Goal: Task Accomplishment & Management: Manage account settings

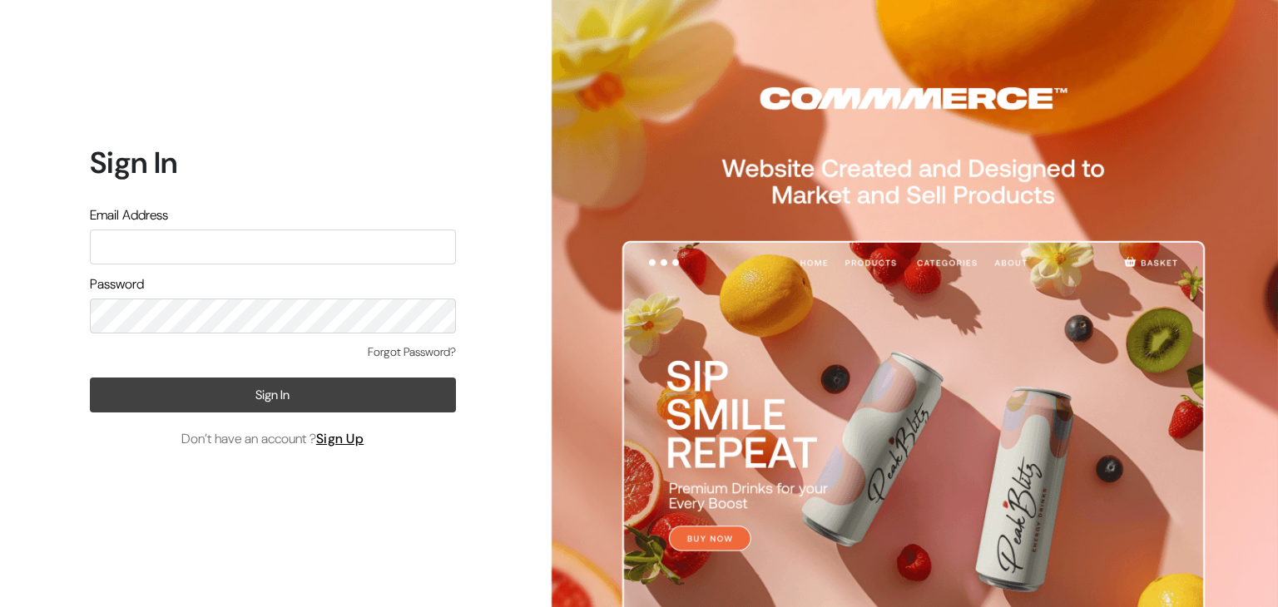
type input "pasumaithottakalaiofficial@gmail.com"
click at [344, 407] on button "Sign In" at bounding box center [273, 395] width 366 height 35
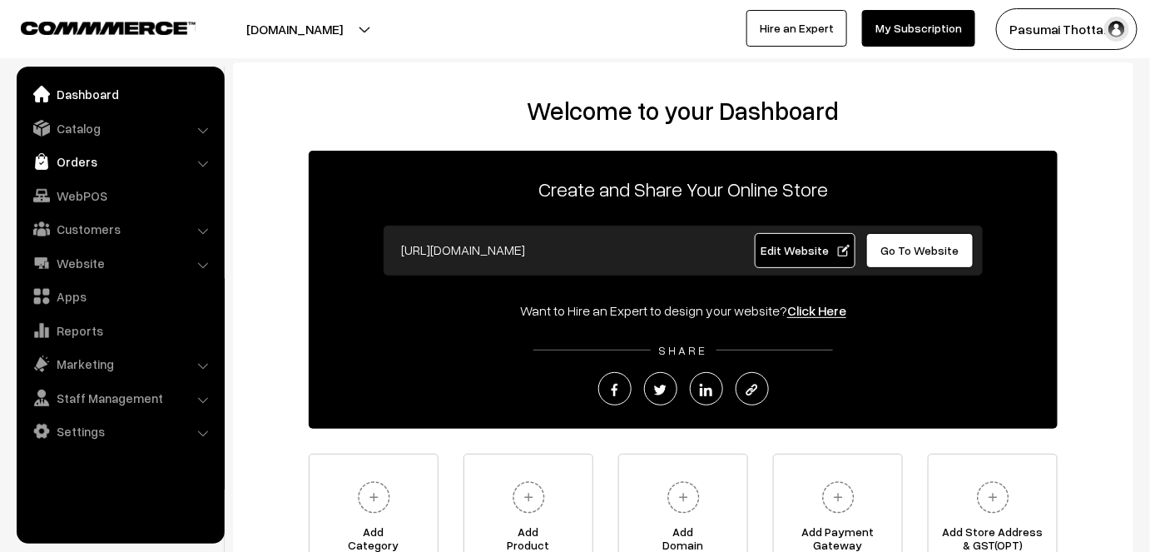
click at [81, 157] on link "Orders" at bounding box center [120, 161] width 198 height 30
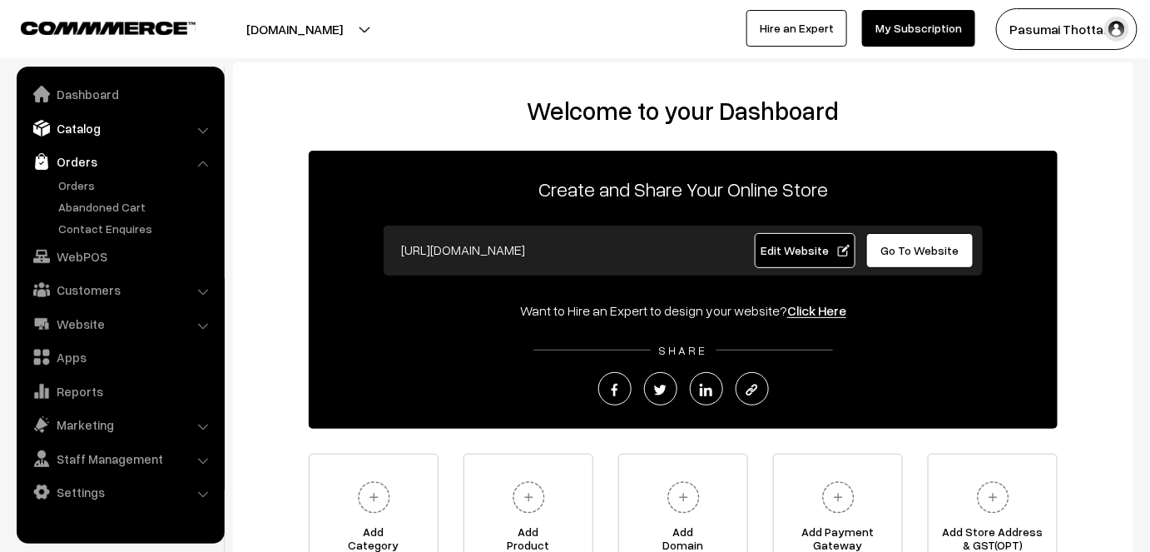
click at [87, 133] on link "Catalog" at bounding box center [120, 128] width 198 height 30
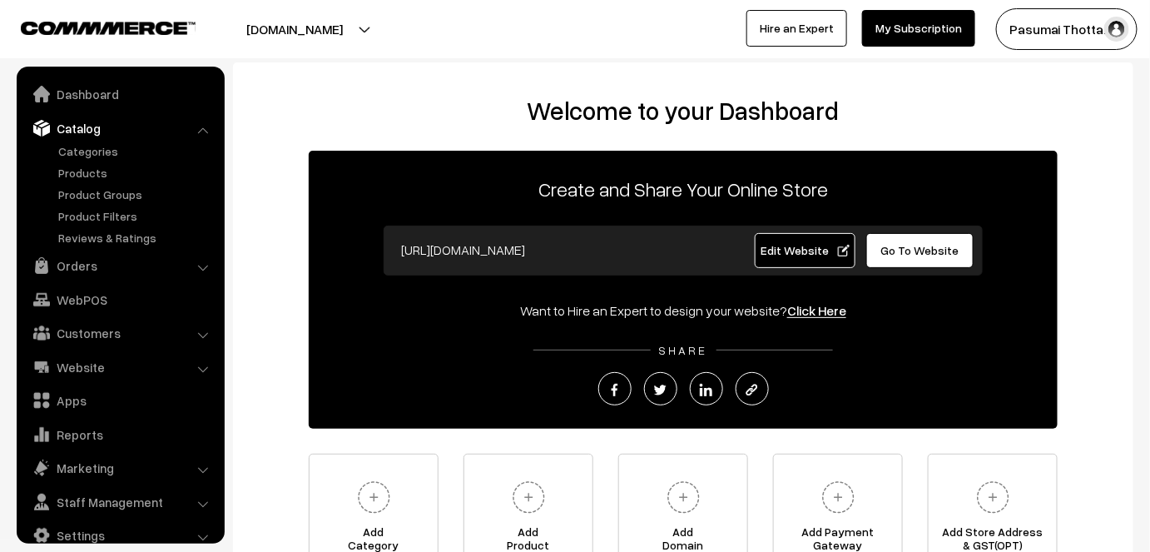
click at [77, 182] on ul "Categories" at bounding box center [121, 194] width 200 height 104
click at [75, 176] on link "Products" at bounding box center [136, 172] width 165 height 17
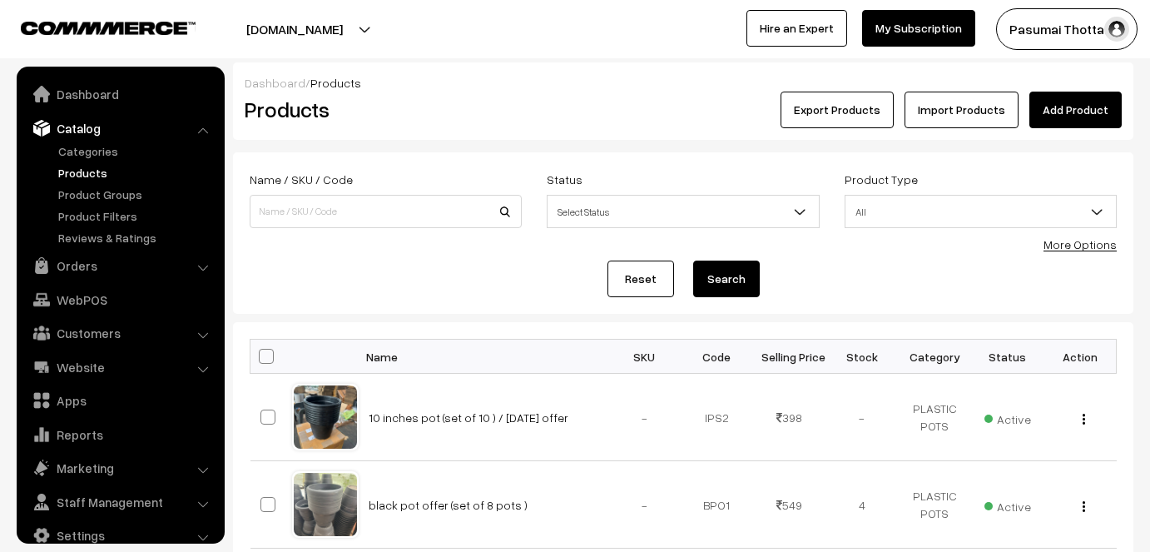
click at [1089, 113] on link "Add Product" at bounding box center [1075, 110] width 92 height 37
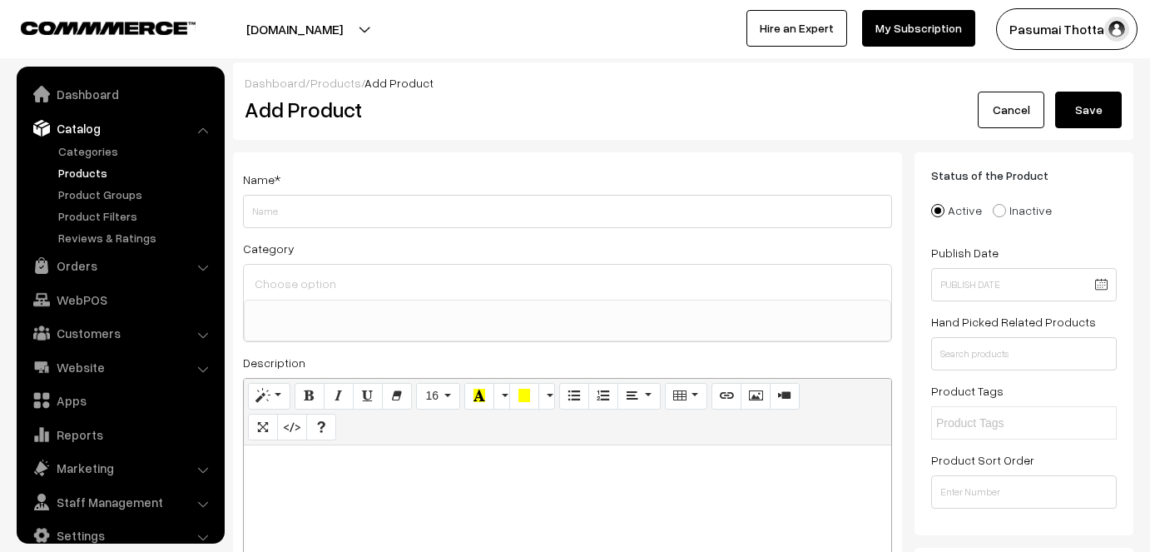
select select
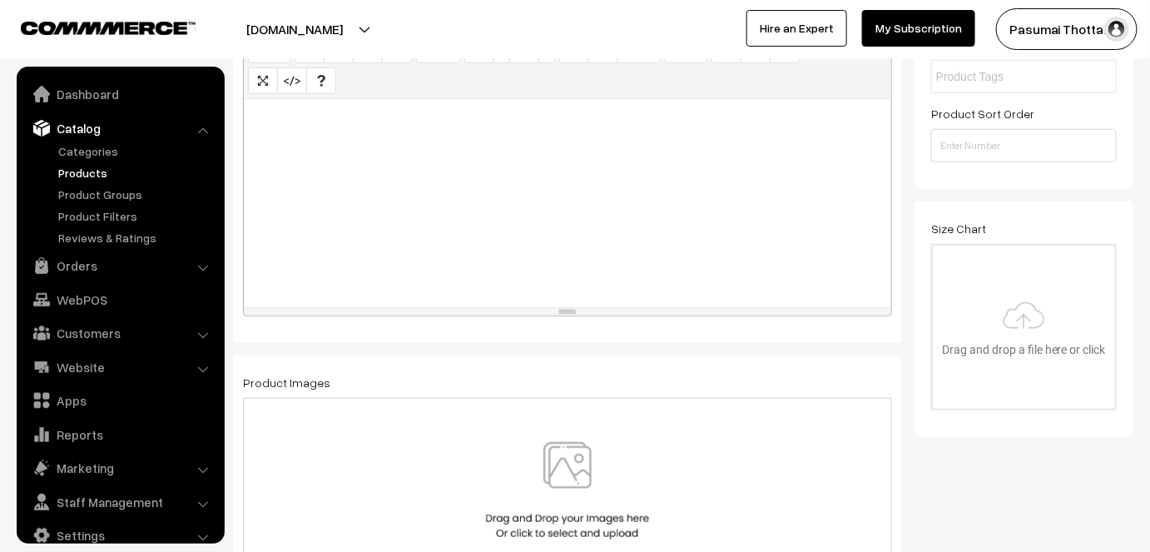
scroll to position [22, 0]
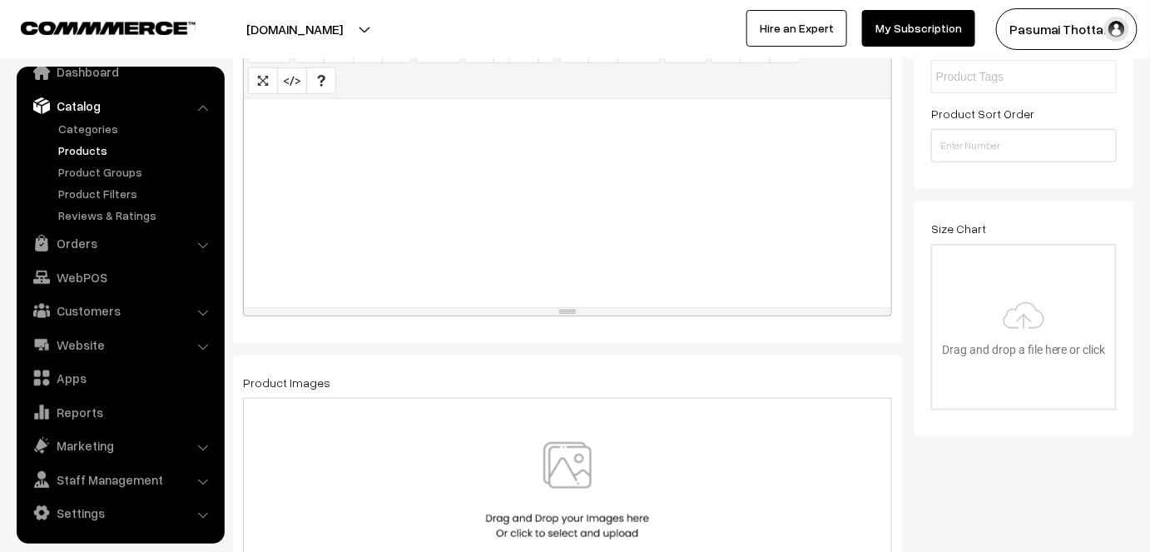
click at [534, 448] on img at bounding box center [567, 490] width 171 height 97
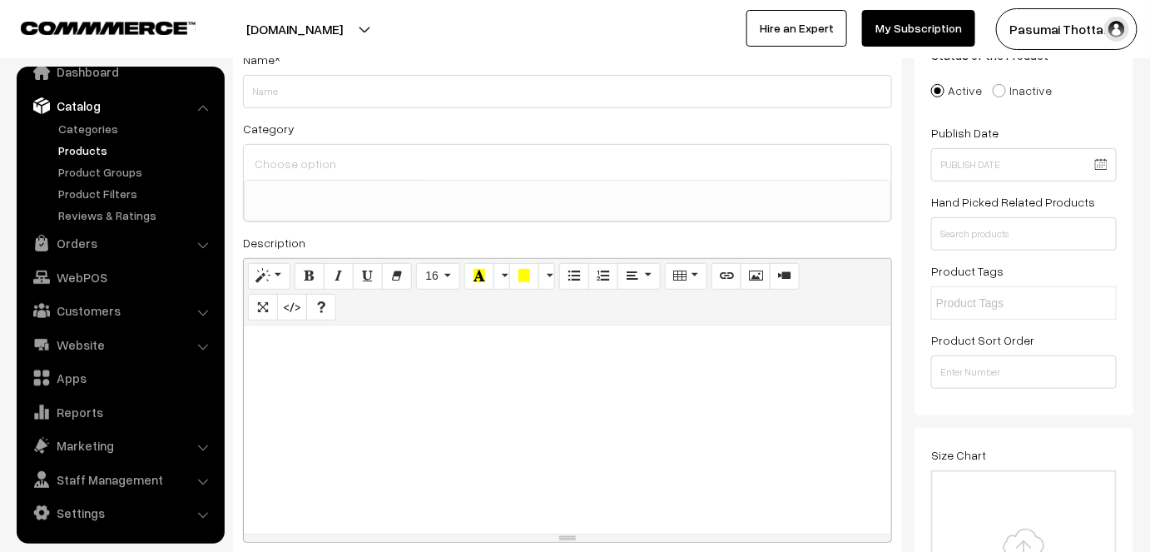
scroll to position [0, 0]
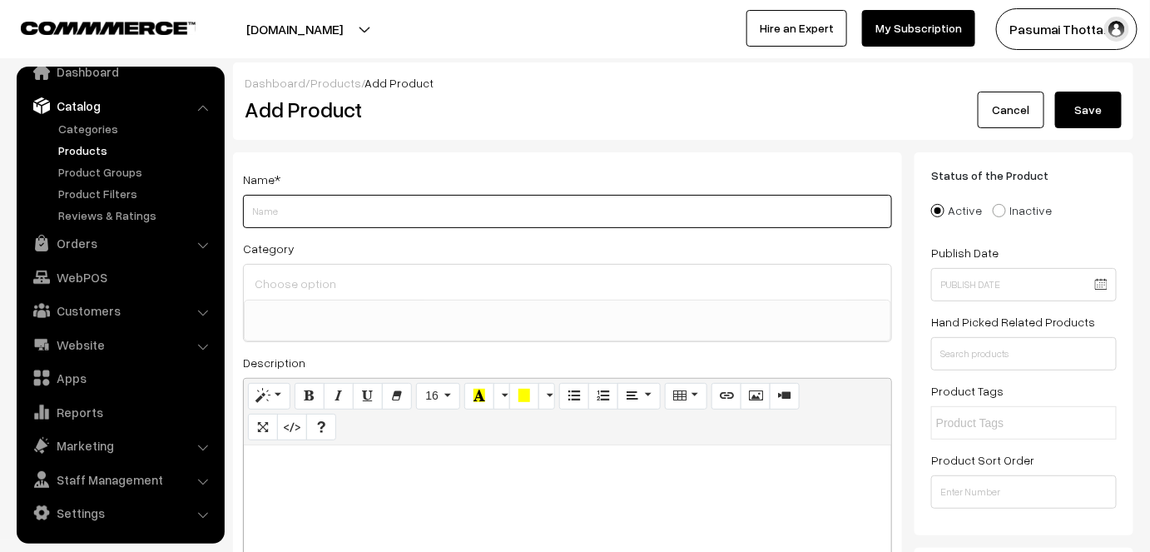
click at [319, 216] on input "Weight" at bounding box center [567, 211] width 649 height 33
type input "d"
drag, startPoint x: 251, startPoint y: 209, endPoint x: 474, endPoint y: 233, distance: 224.2
click at [474, 233] on div "Name * Automatic drip irrigation (set of 10 ) Category GARDENING KIT MONTHLY CL…" at bounding box center [567, 420] width 669 height 537
type input "Automatic drip irrigation (set of 10 )"
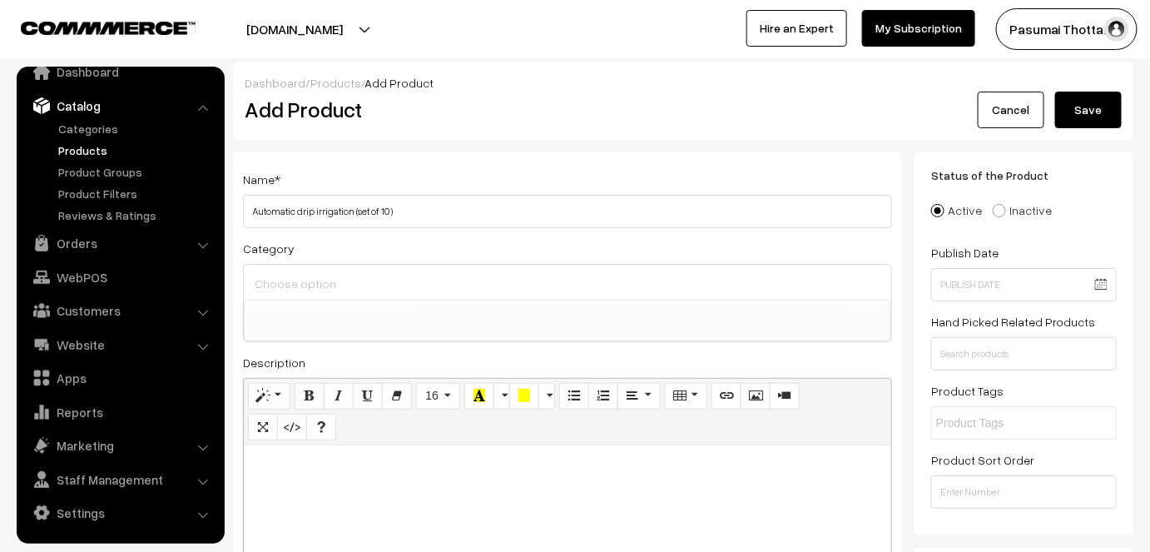
click at [389, 300] on ul at bounding box center [567, 310] width 645 height 21
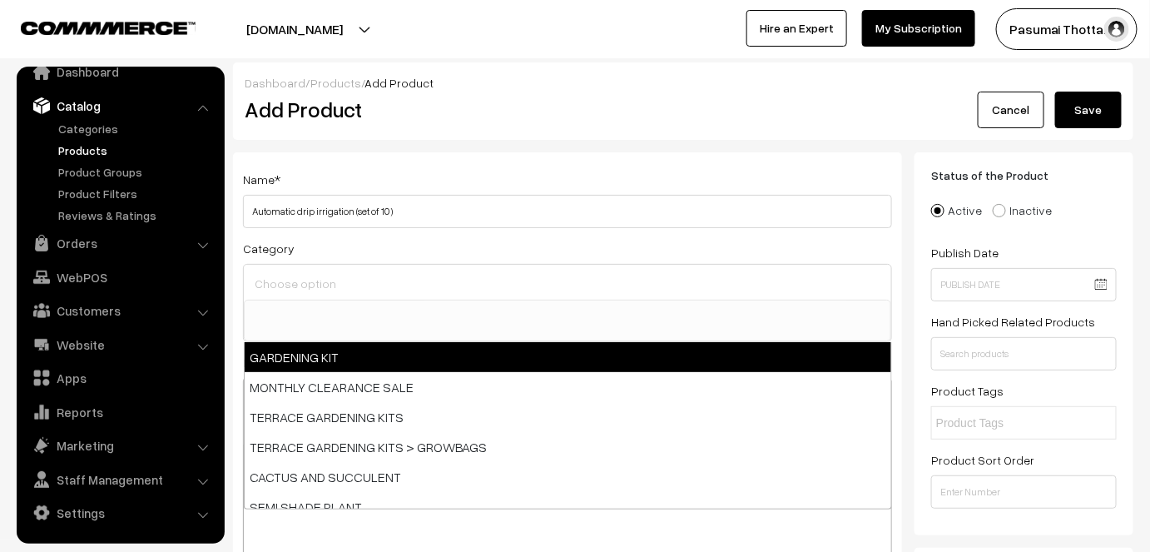
select select "18"
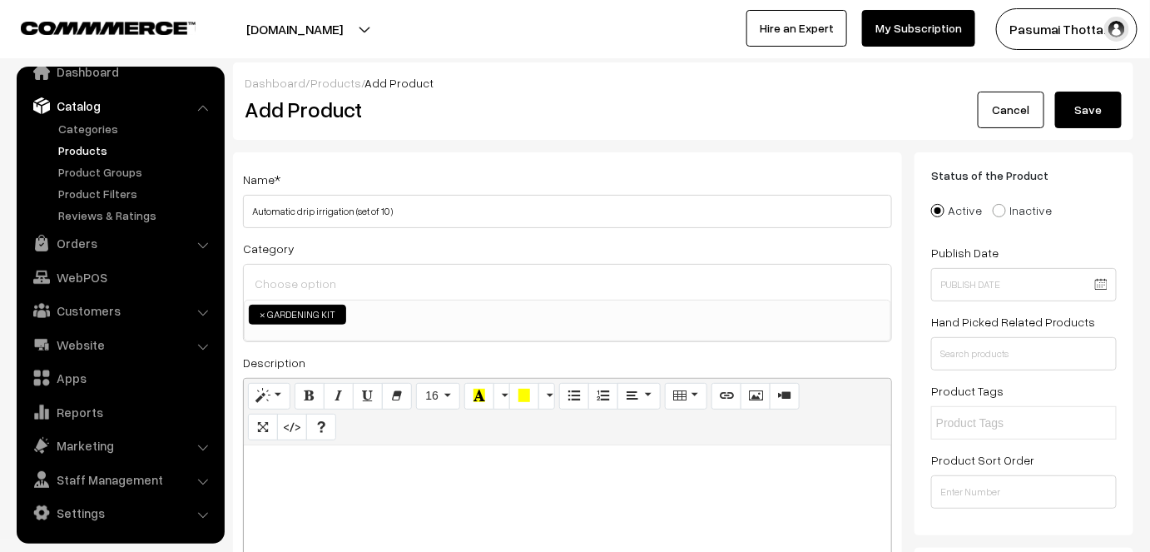
click at [478, 318] on ul "× GARDENING KIT" at bounding box center [567, 312] width 645 height 24
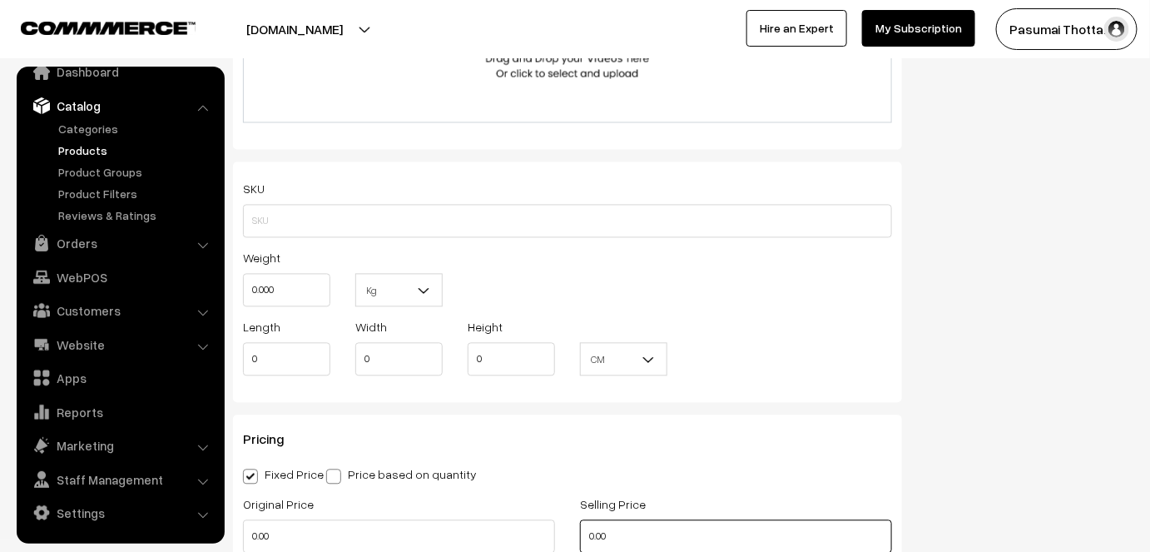
scroll to position [1104, 0]
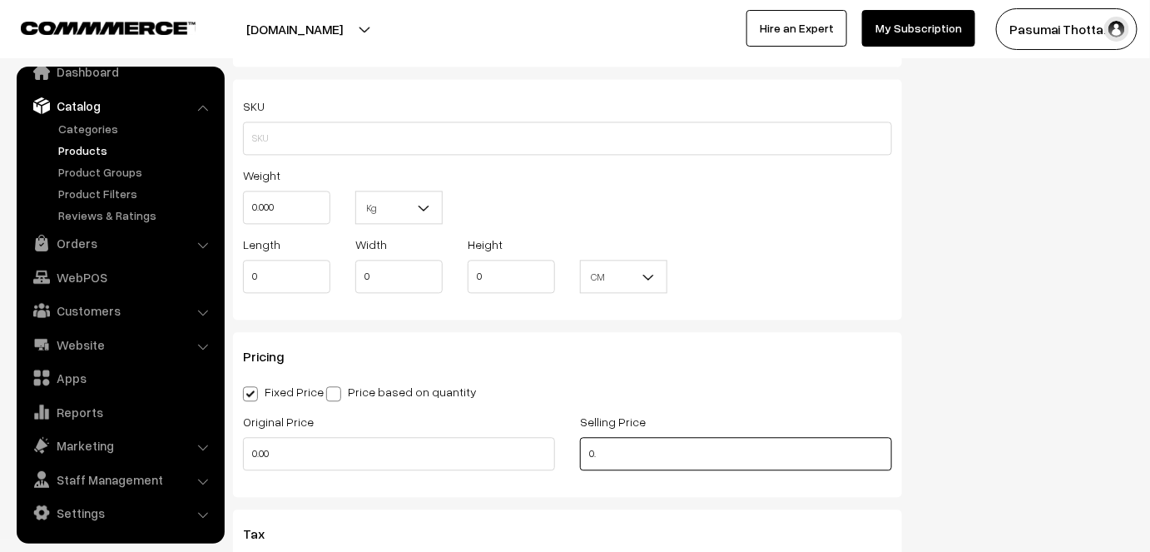
type input "0"
type input "99"
click at [361, 437] on input "0.00" at bounding box center [399, 453] width 312 height 33
type input "0"
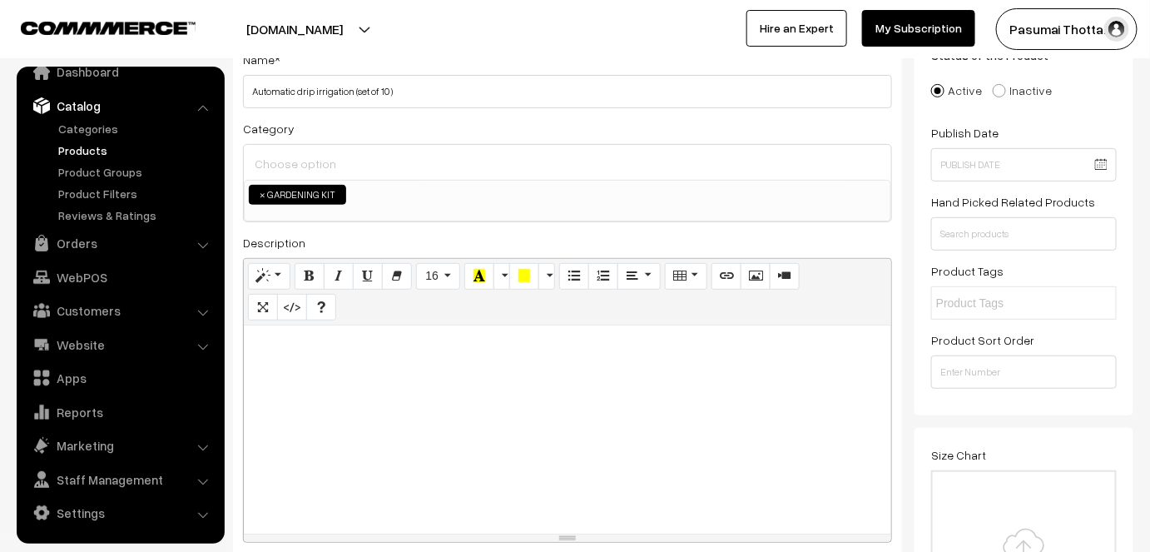
scroll to position [0, 0]
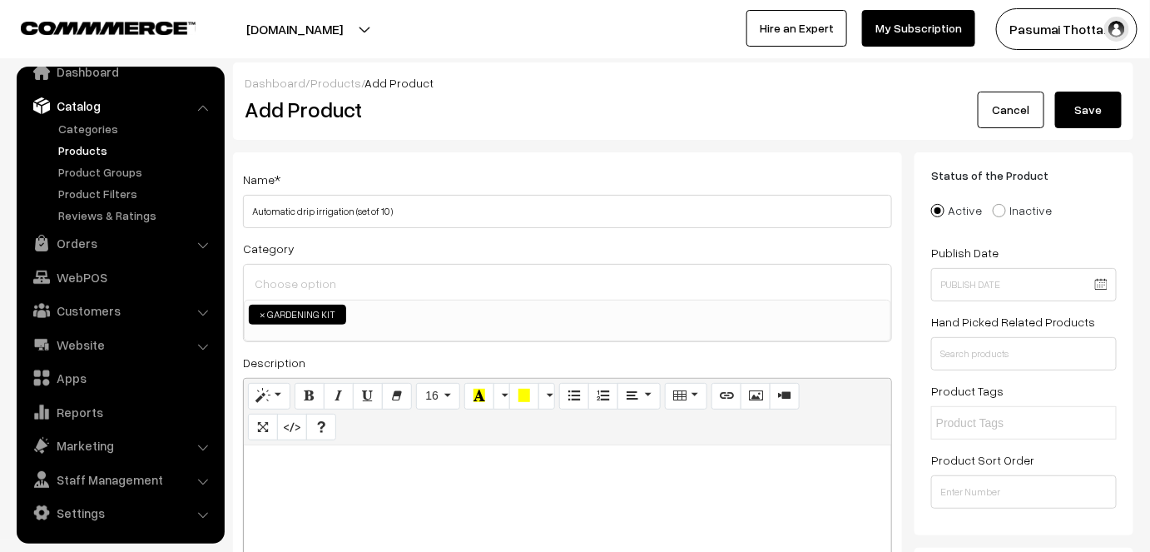
type input "99"
click at [1099, 106] on button "Save" at bounding box center [1088, 110] width 67 height 37
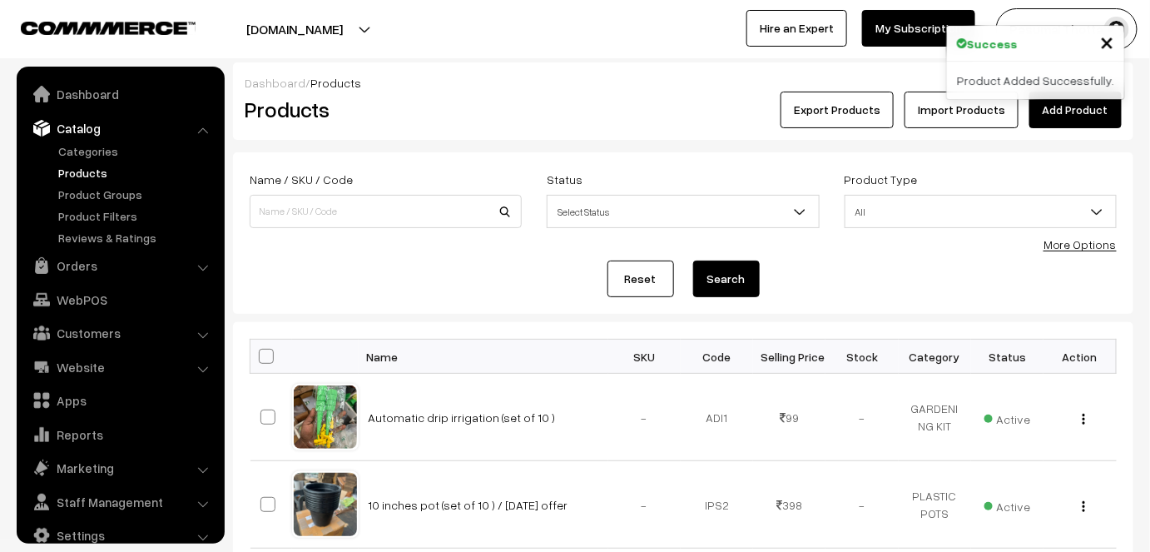
scroll to position [22, 0]
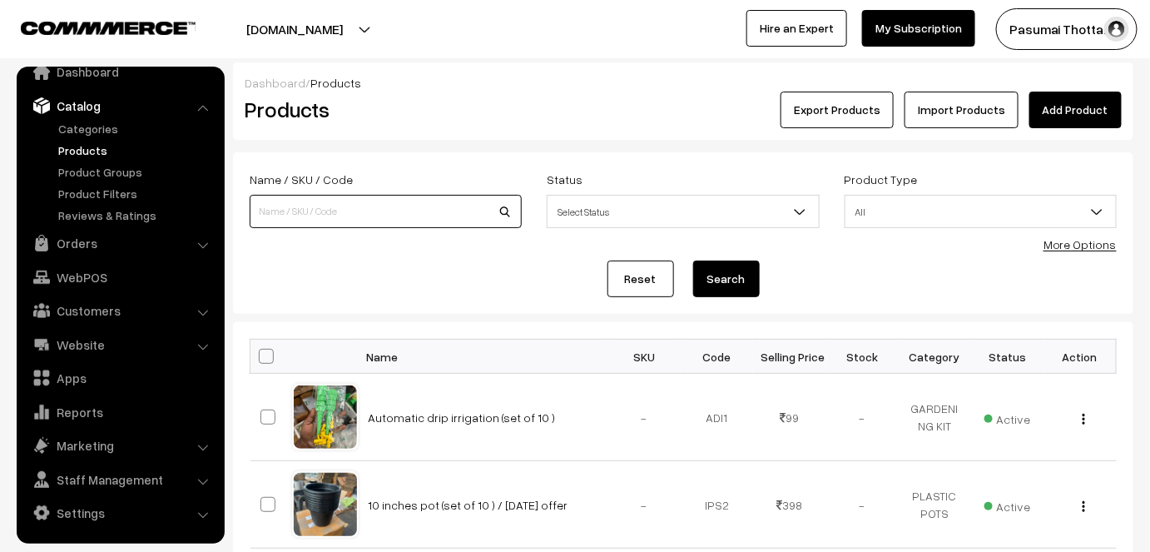
click at [290, 223] on input at bounding box center [386, 211] width 272 height 33
type input "drip"
click at [693, 260] on button "Search" at bounding box center [726, 278] width 67 height 37
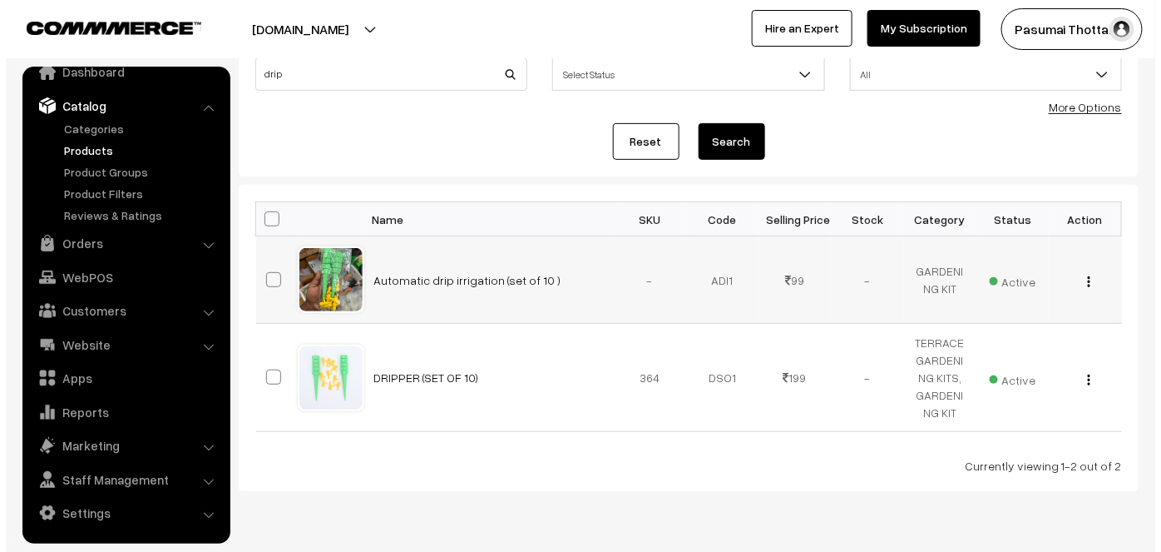
scroll to position [151, 0]
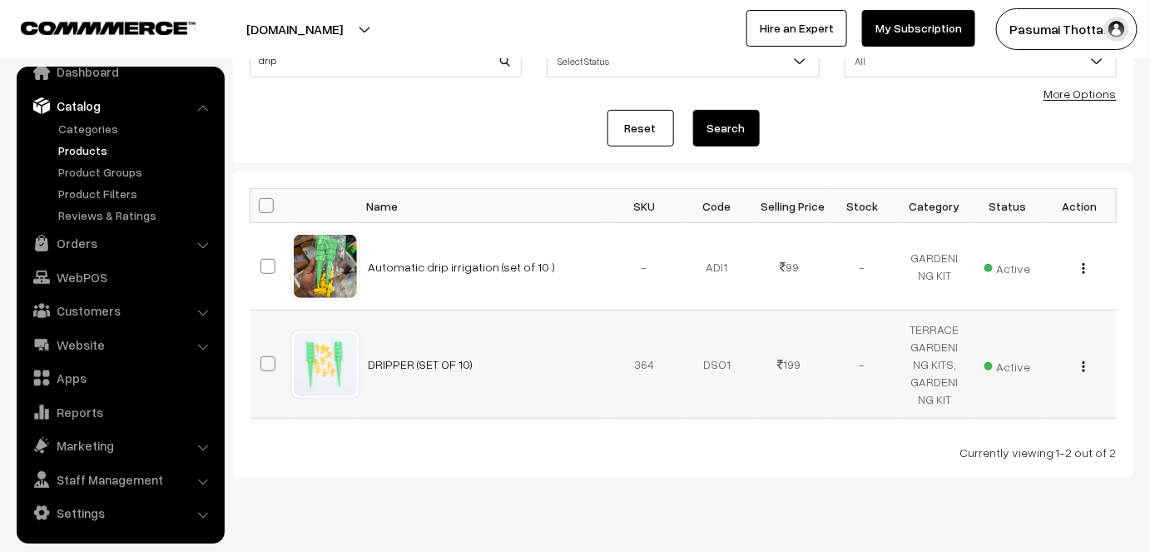
click at [1082, 364] on img "button" at bounding box center [1083, 366] width 2 height 11
click at [1022, 359] on span "Active" at bounding box center [1007, 365] width 47 height 22
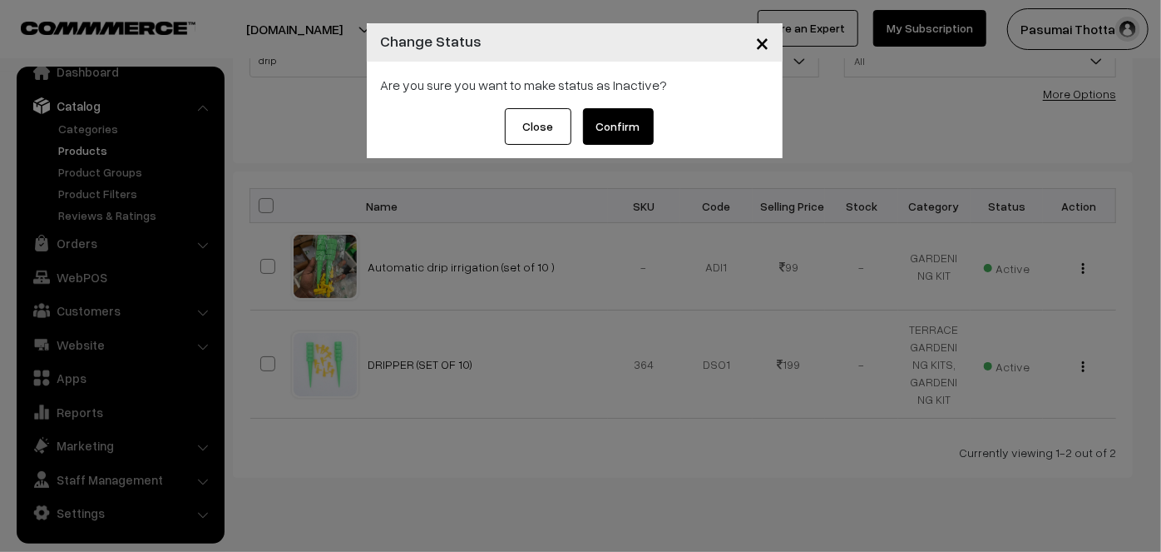
click at [623, 118] on button "Confirm" at bounding box center [618, 126] width 71 height 37
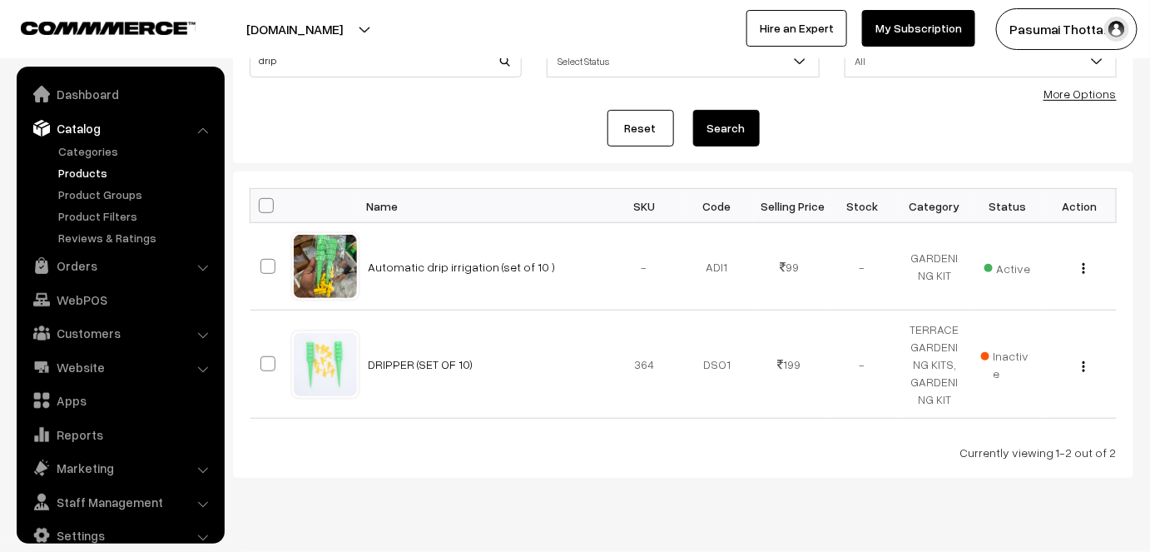
scroll to position [22, 0]
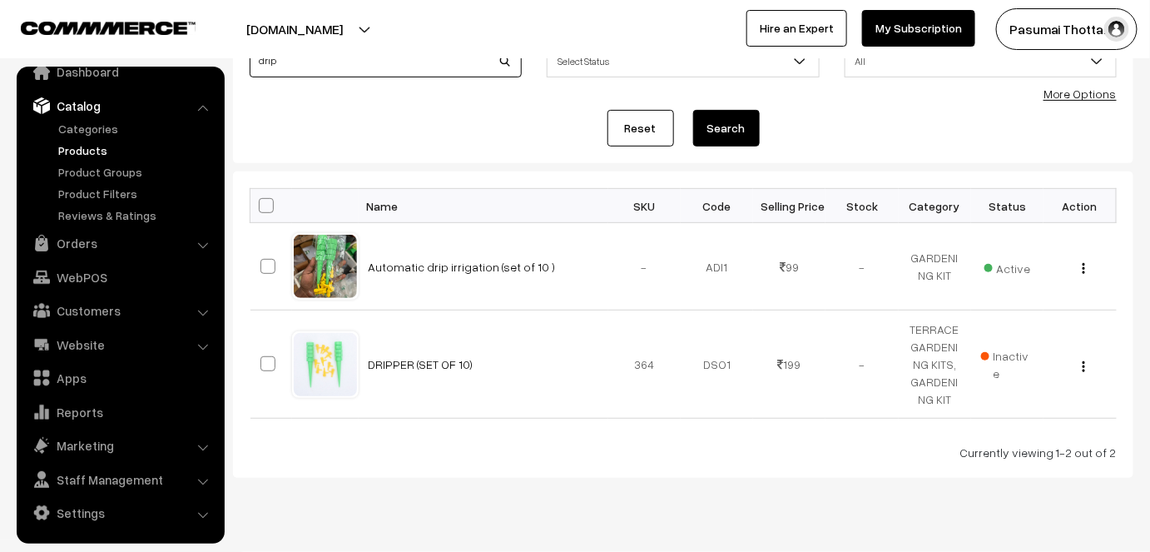
click at [507, 64] on input "drip" at bounding box center [386, 60] width 272 height 33
type input "d"
type input "snake"
click at [693, 110] on button "Search" at bounding box center [726, 128] width 67 height 37
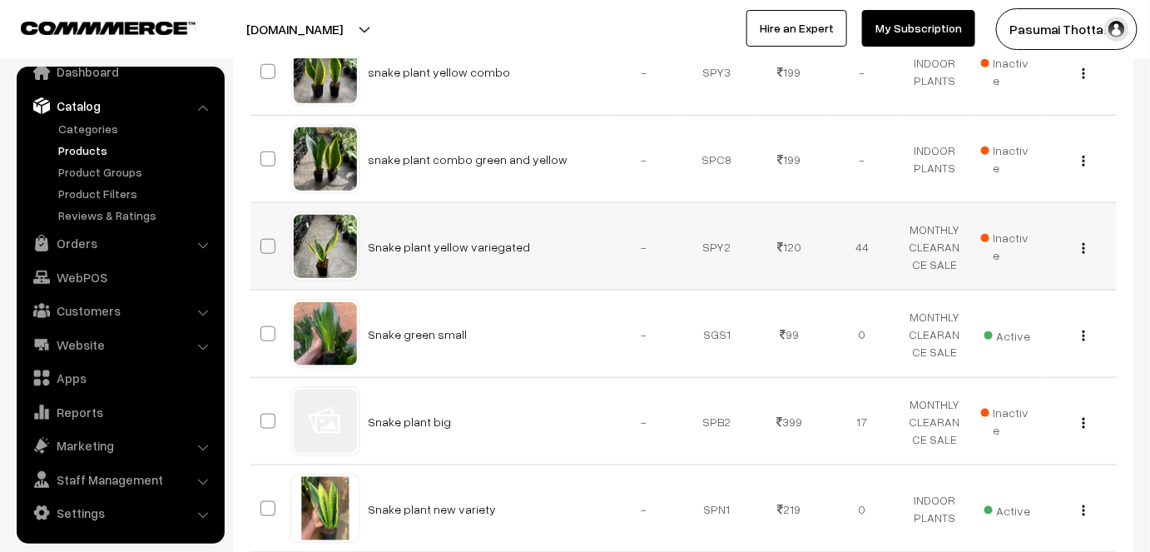
scroll to position [453, 0]
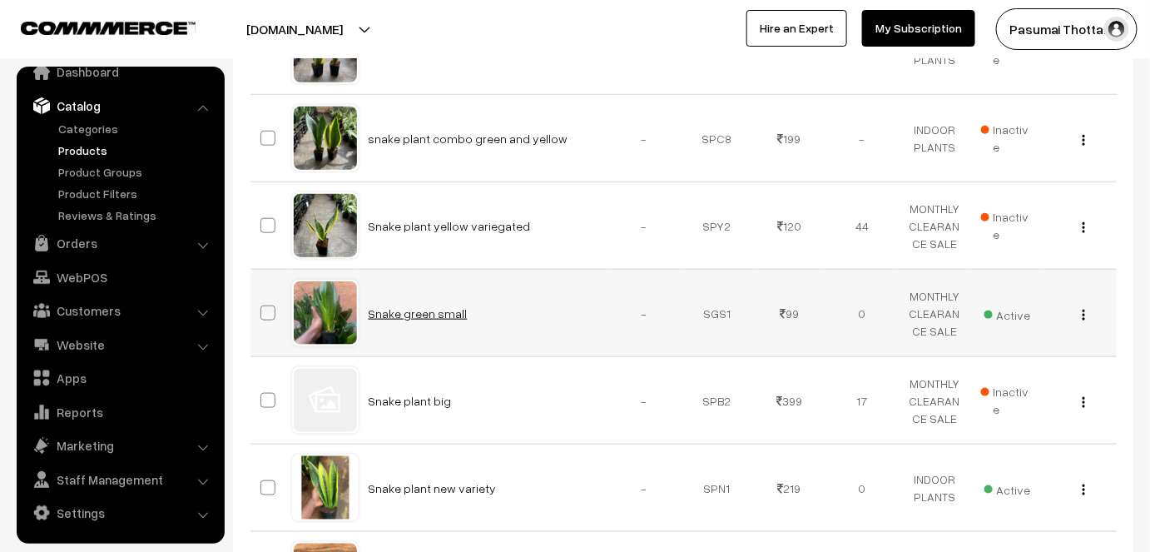
click at [426, 309] on link "Snake green small" at bounding box center [417, 313] width 99 height 14
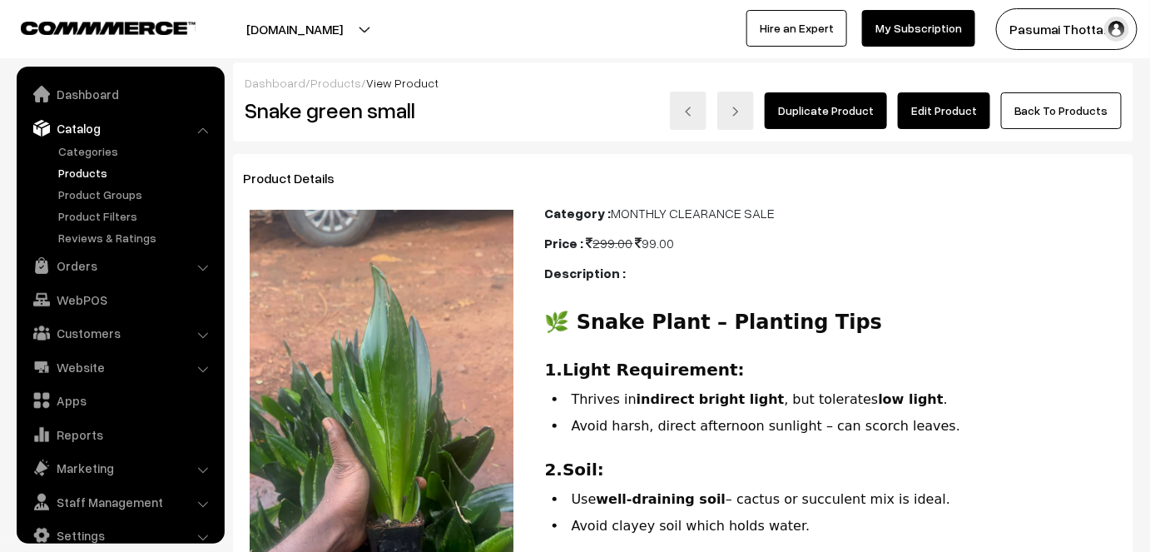
scroll to position [22, 0]
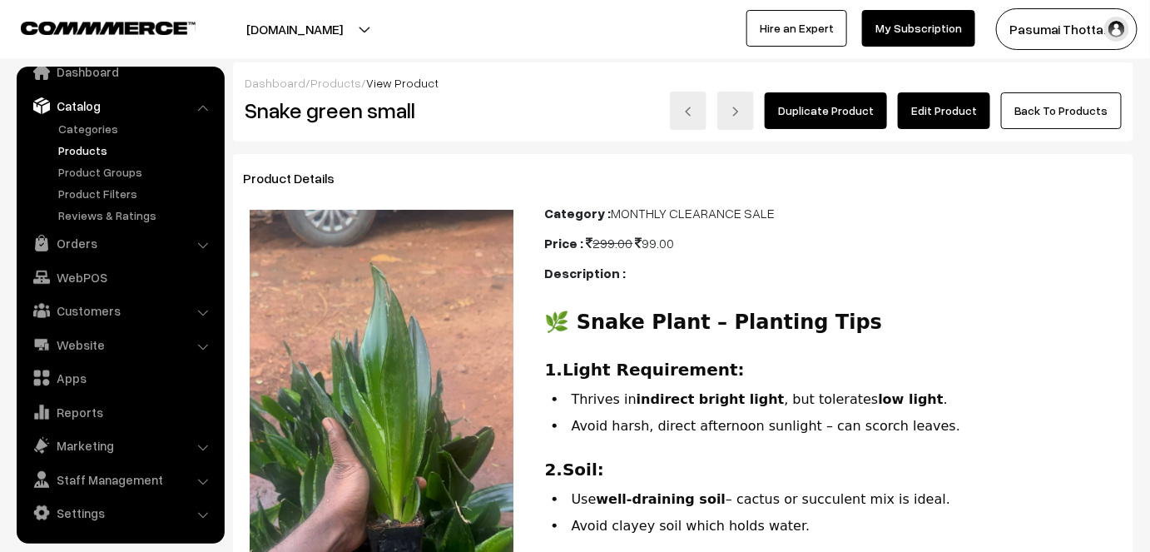
click at [947, 100] on link "Edit Product" at bounding box center [944, 110] width 92 height 37
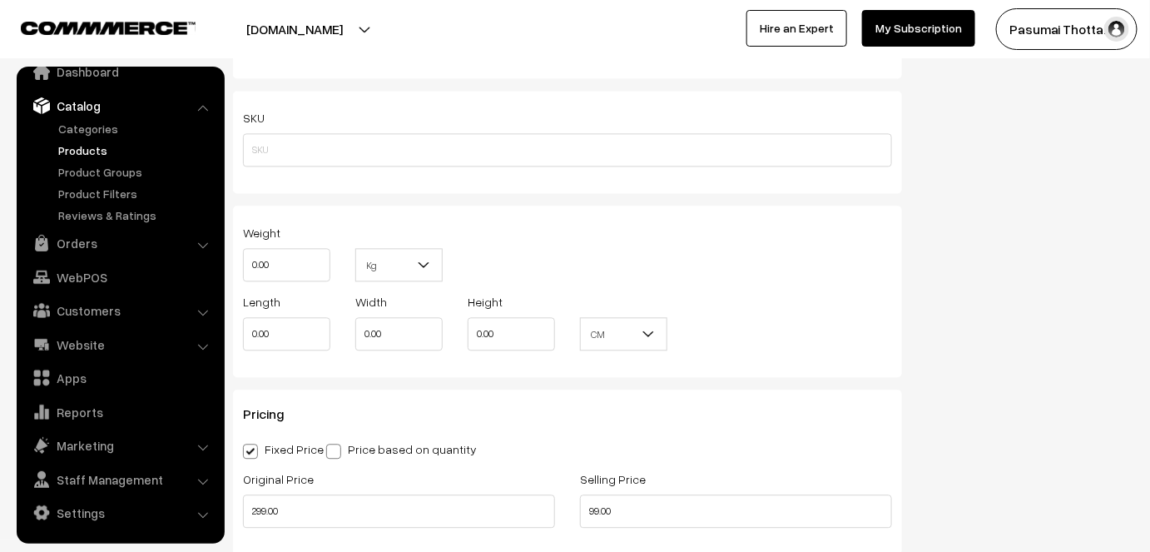
scroll to position [1134, 0]
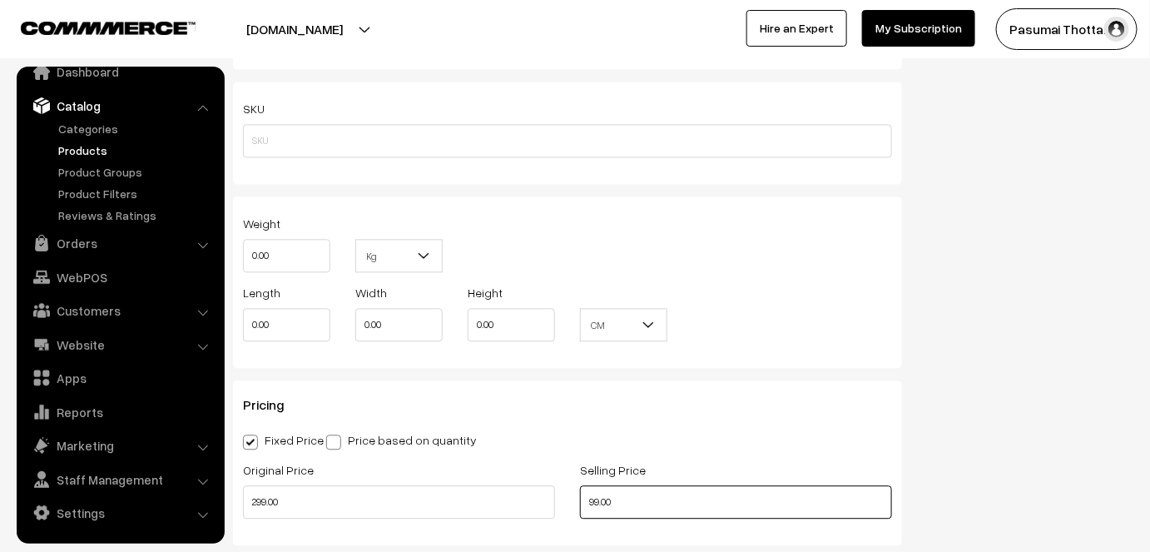
click at [627, 485] on input "99.00" at bounding box center [736, 501] width 312 height 33
type input "9"
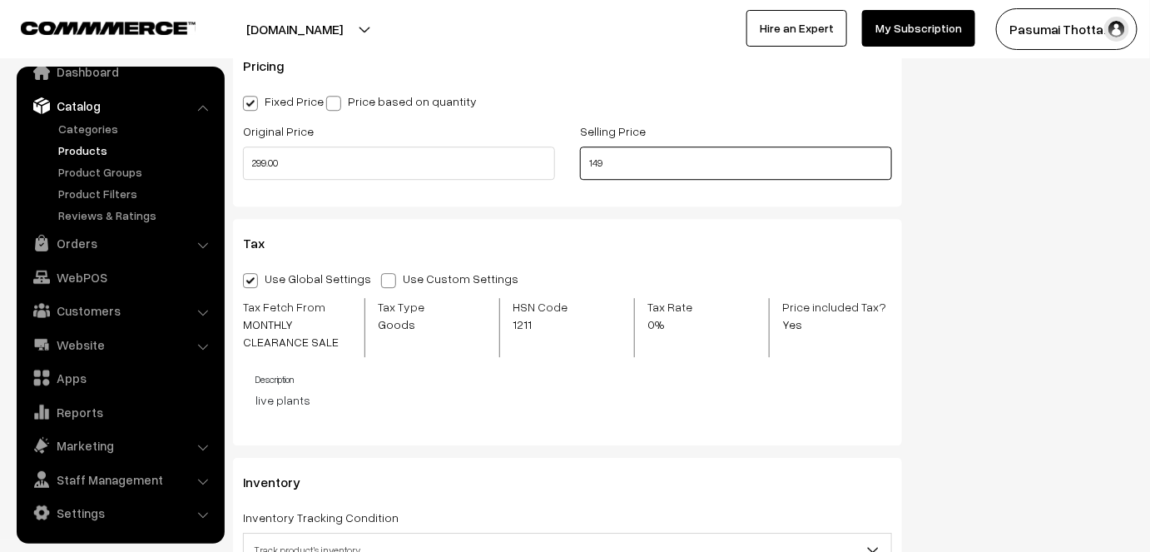
scroll to position [1588, 0]
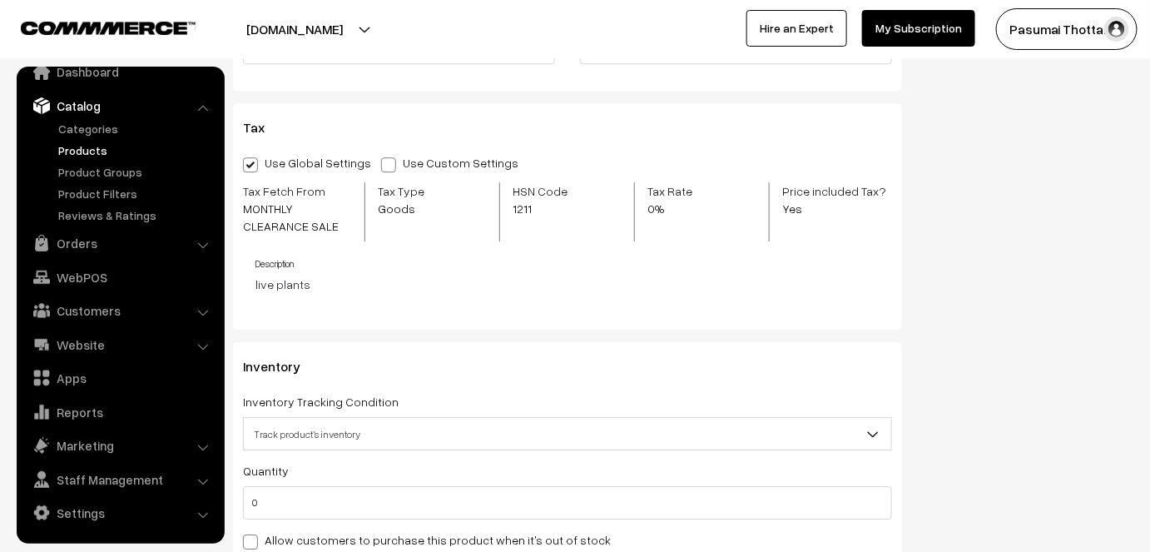
type input "149.00"
click at [291, 499] on div "Quantity 0 Adjust Quantity Adjust Set 0" at bounding box center [567, 534] width 649 height 149
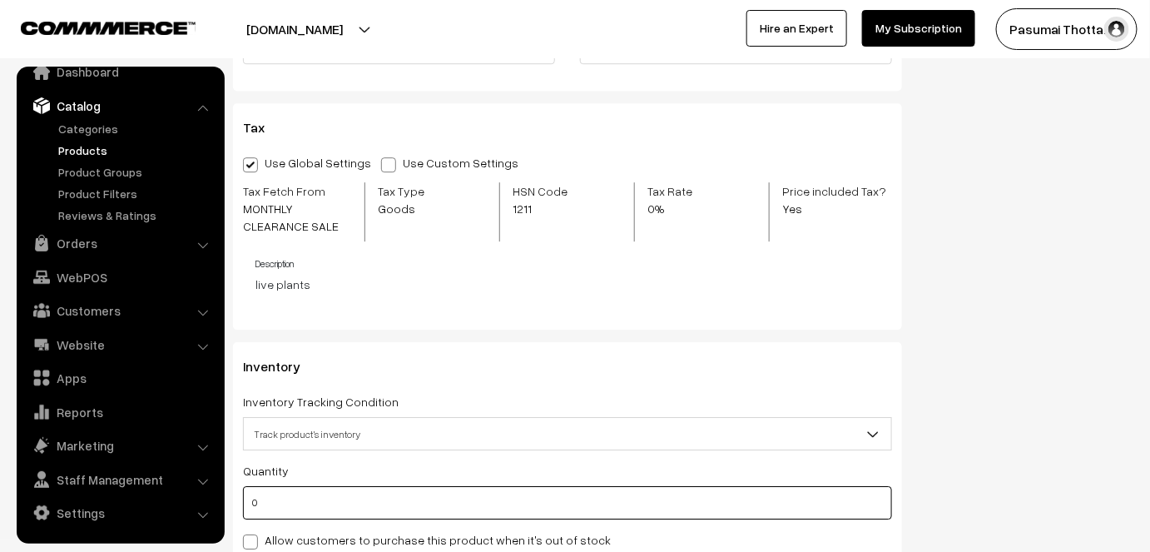
click at [294, 486] on input "0" at bounding box center [567, 502] width 649 height 33
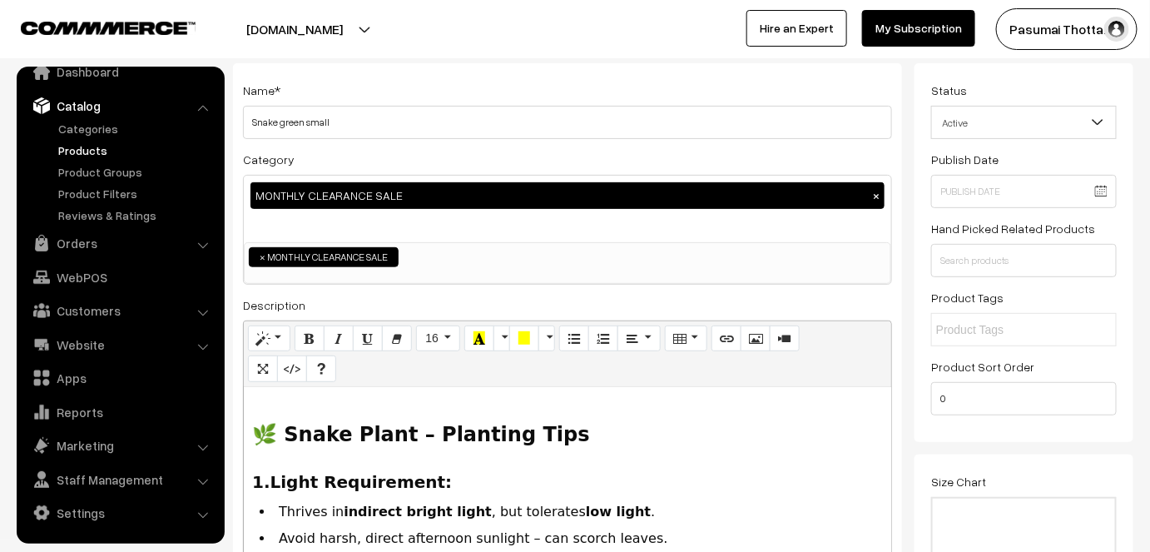
scroll to position [0, 0]
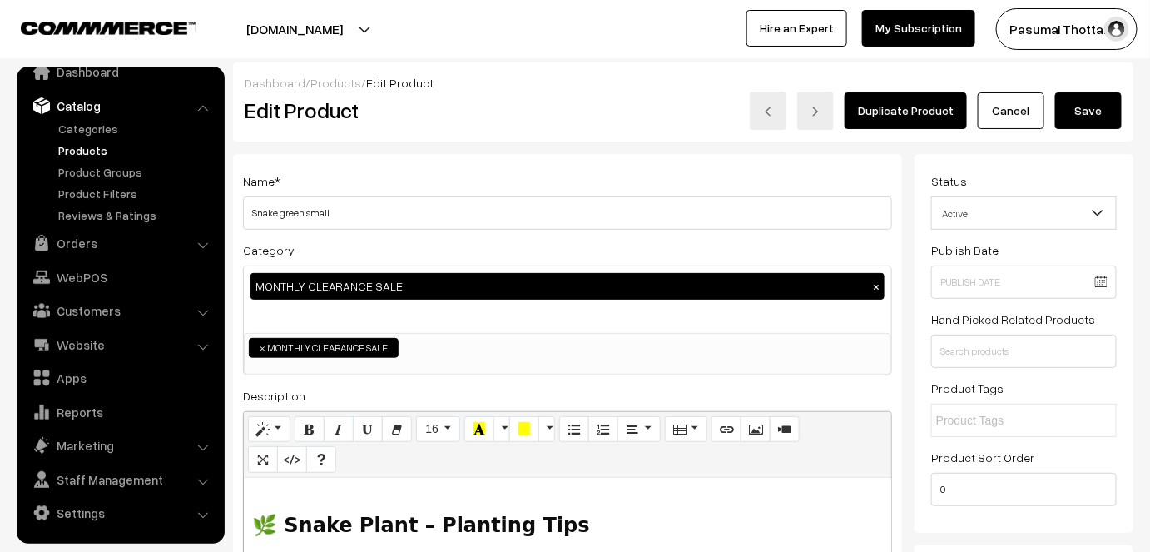
type input "30"
click at [1088, 112] on button "Save" at bounding box center [1088, 110] width 67 height 37
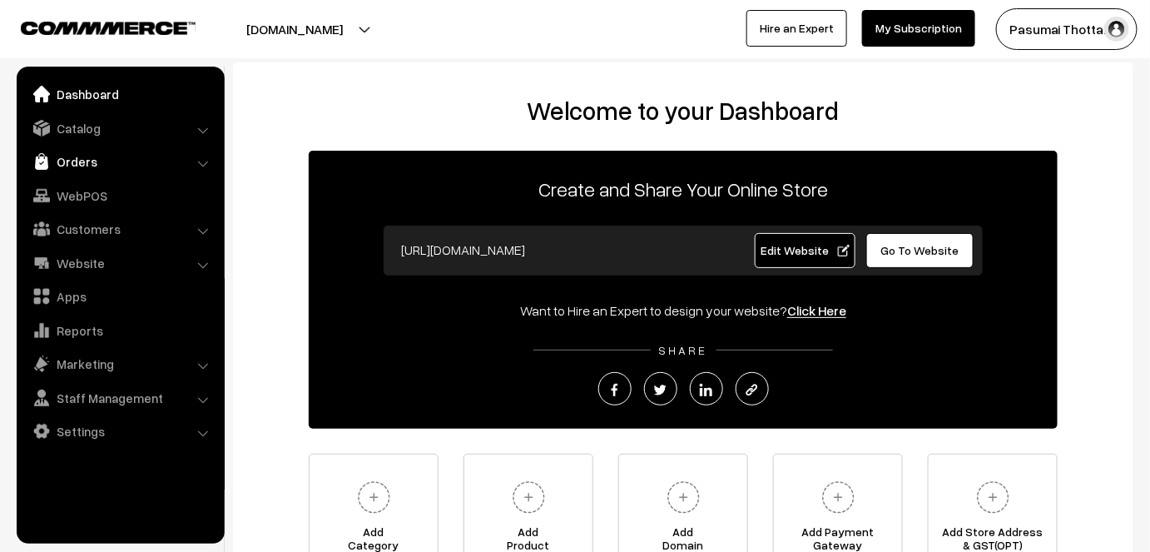
click at [76, 160] on link "Orders" at bounding box center [120, 161] width 198 height 30
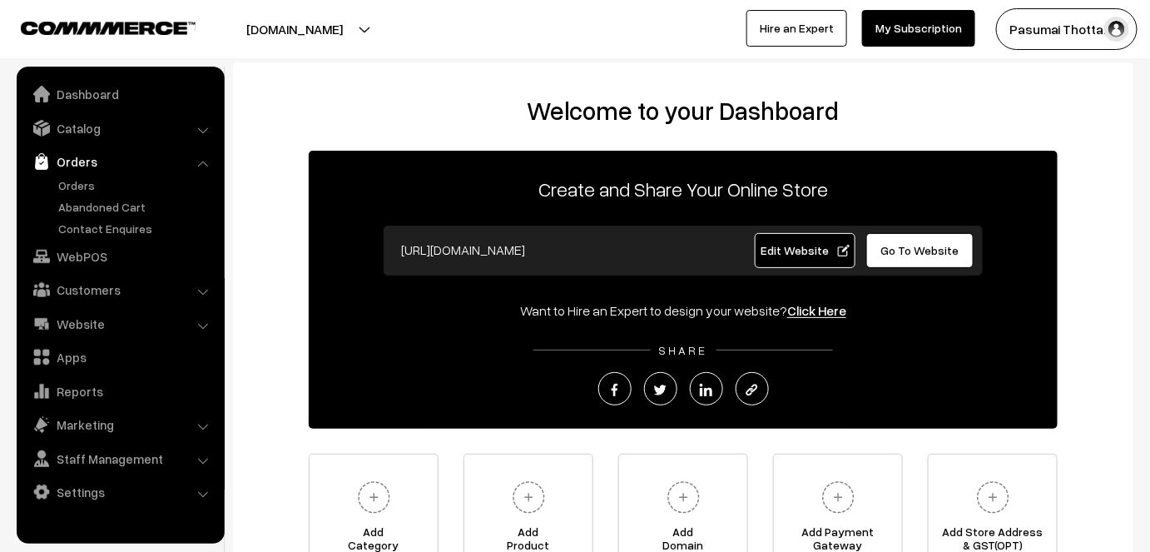
click at [84, 160] on link "Orders" at bounding box center [120, 161] width 198 height 30
click at [80, 182] on link "Orders" at bounding box center [136, 184] width 165 height 17
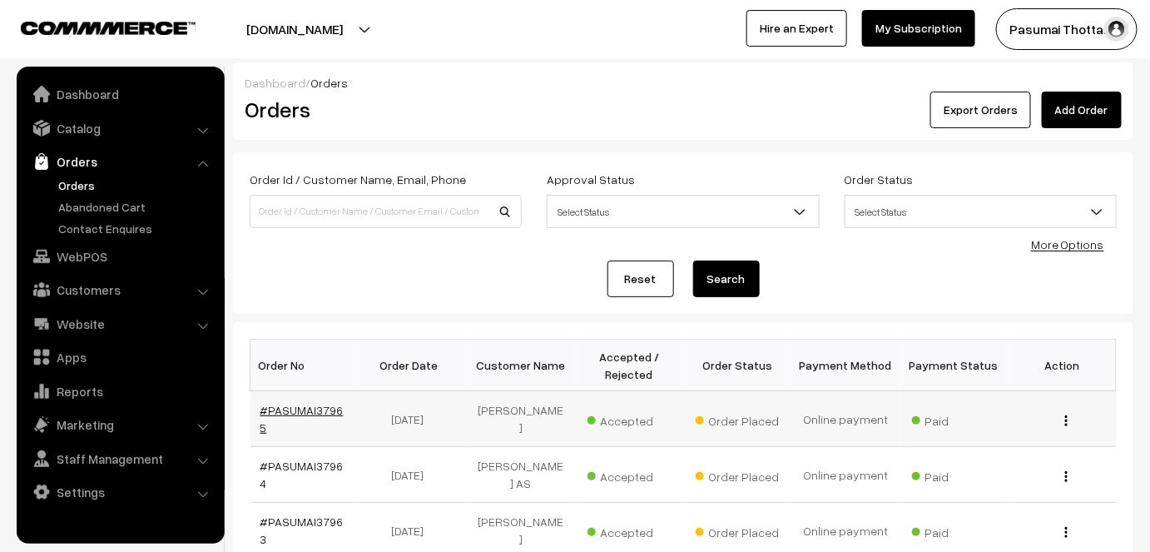
click at [308, 410] on link "#PASUMAI37965" at bounding box center [301, 419] width 83 height 32
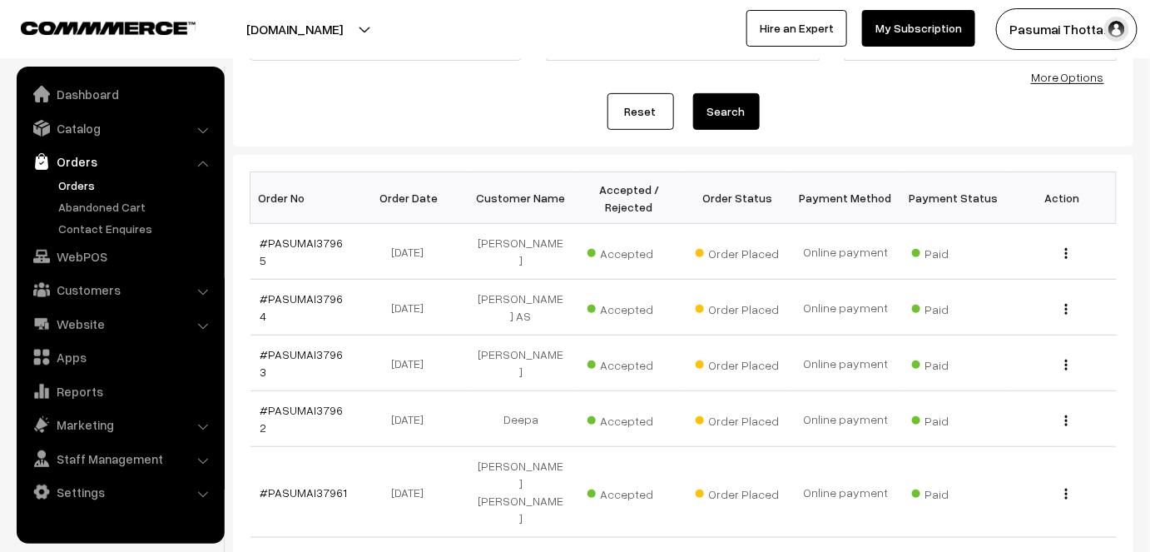
scroll to position [226, 0]
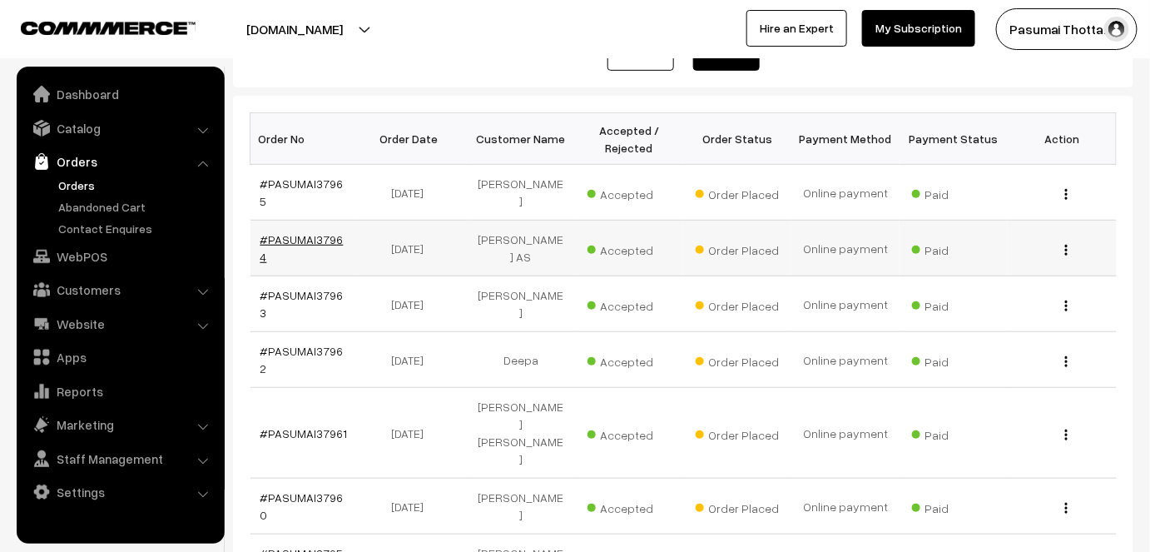
click at [285, 232] on link "#PASUMAI37964" at bounding box center [301, 248] width 83 height 32
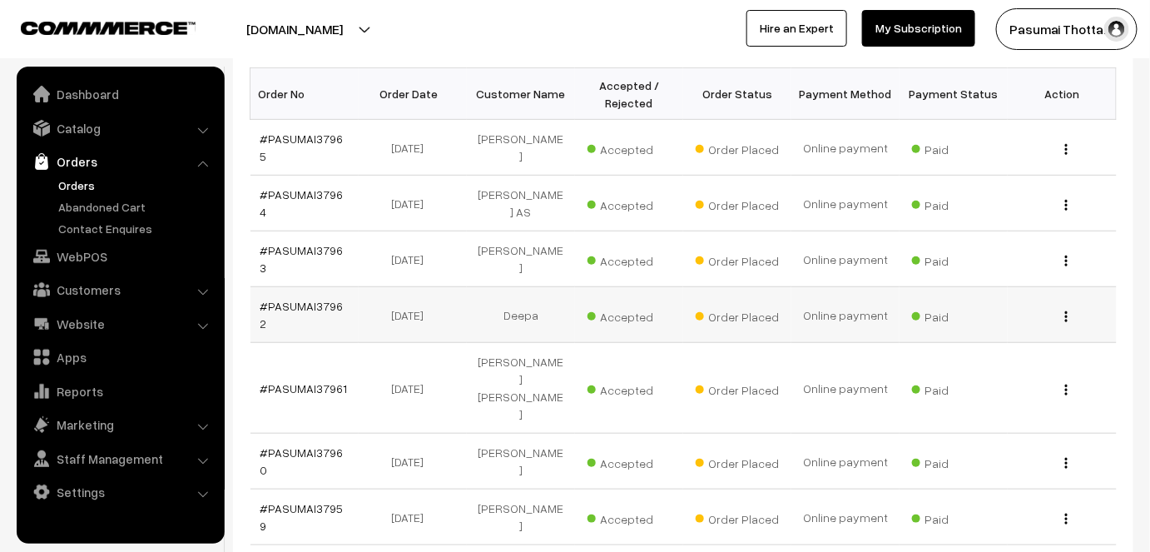
scroll to position [302, 0]
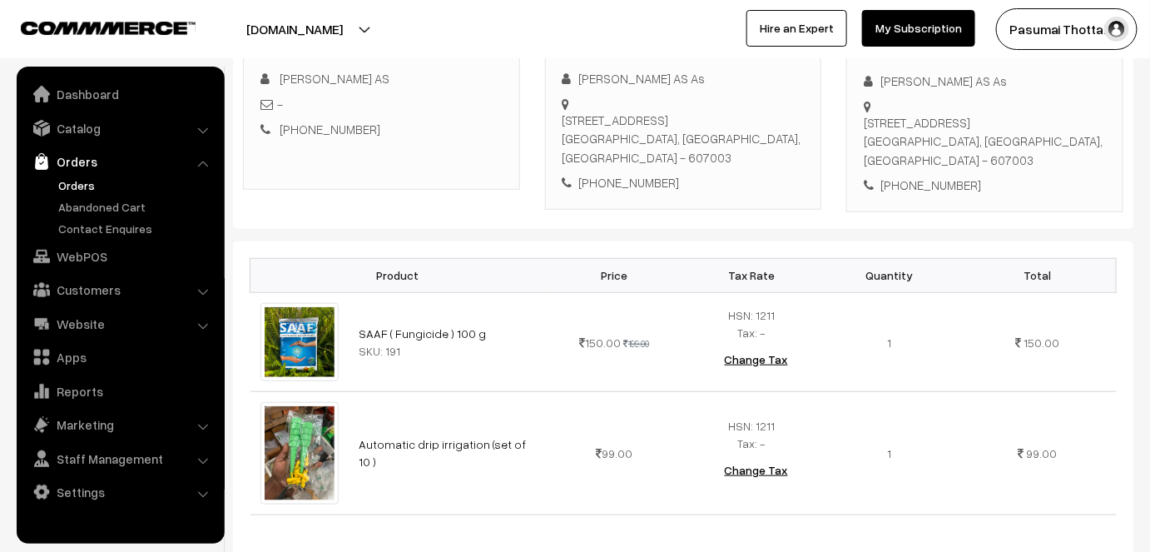
scroll to position [453, 0]
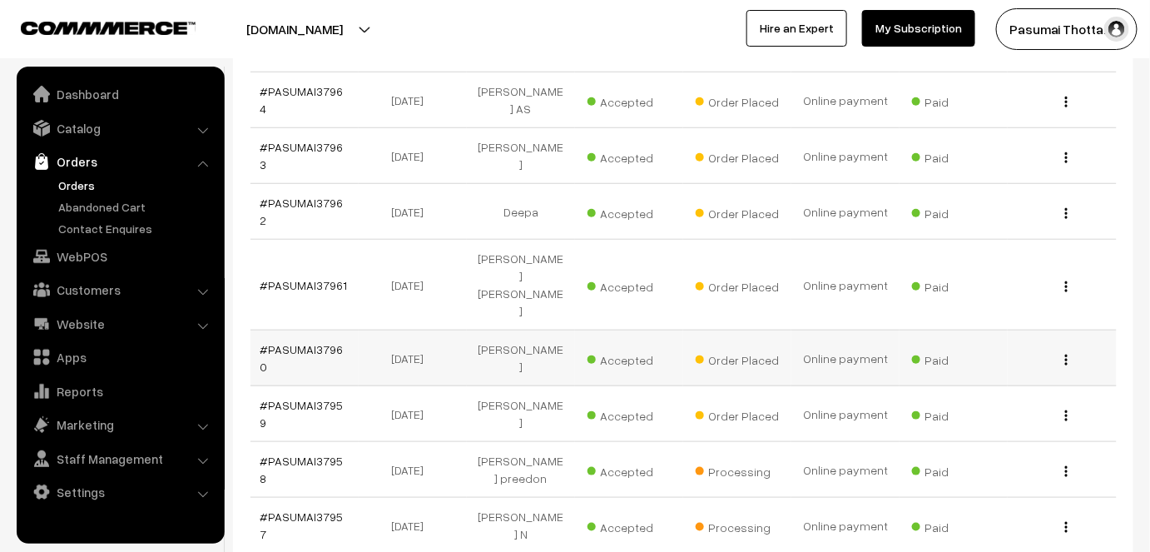
scroll to position [393, 0]
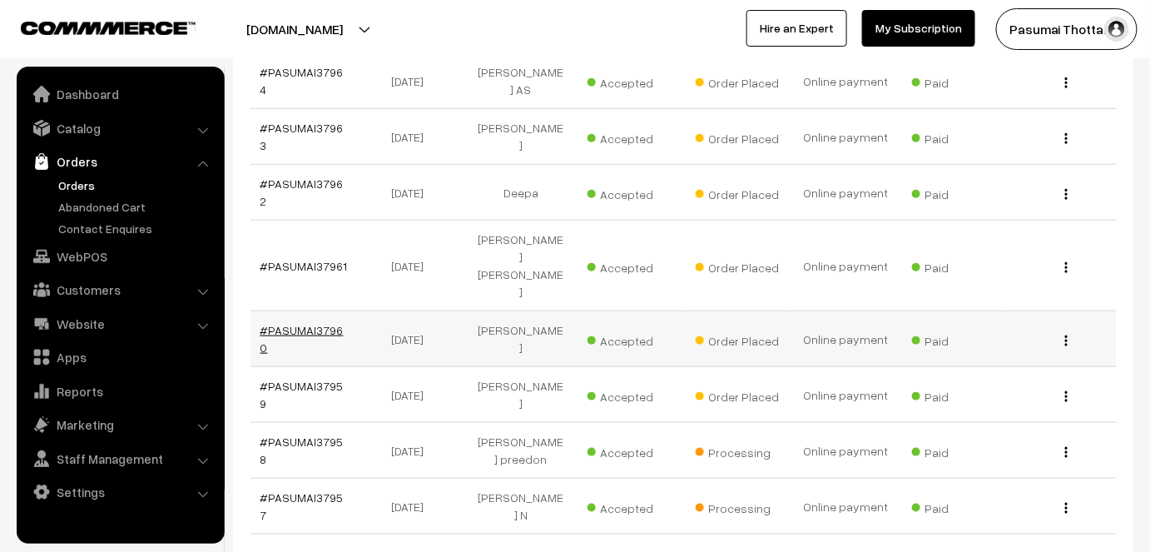
click at [328, 323] on link "#PASUMAI37960" at bounding box center [301, 339] width 83 height 32
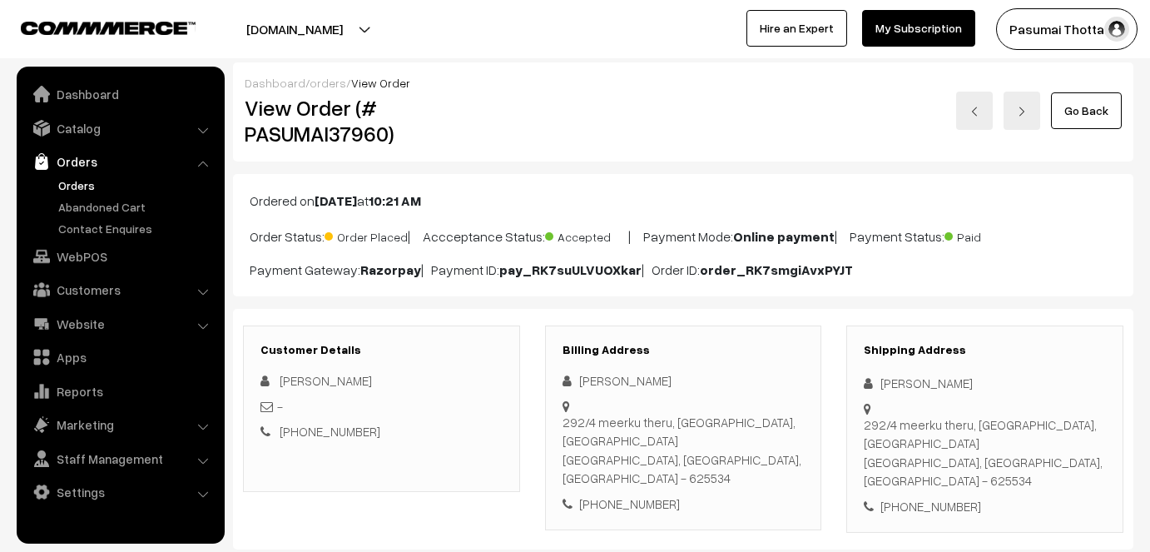
scroll to position [378, 0]
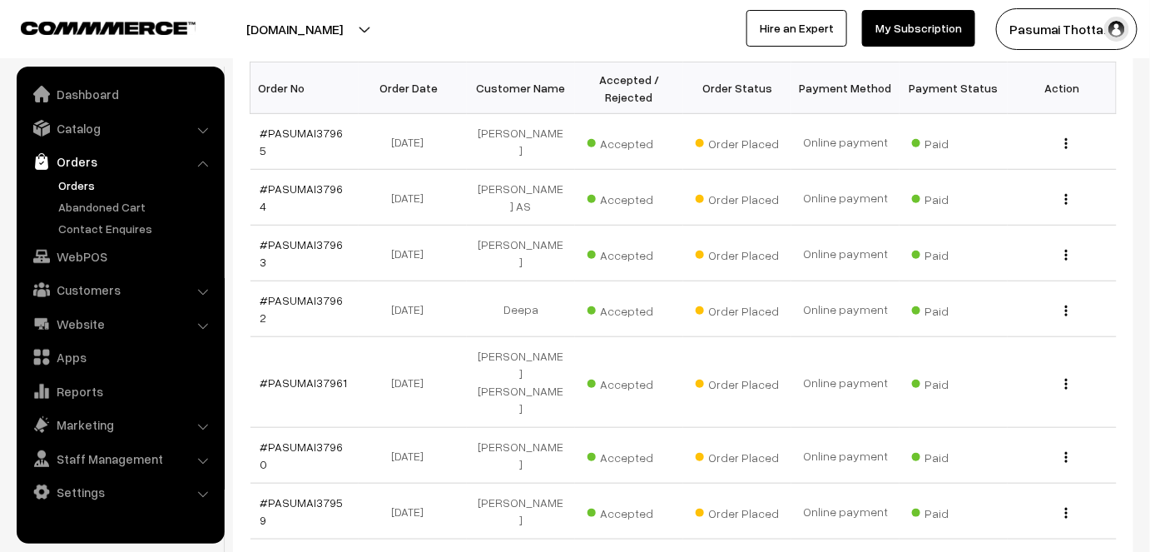
scroll to position [151, 0]
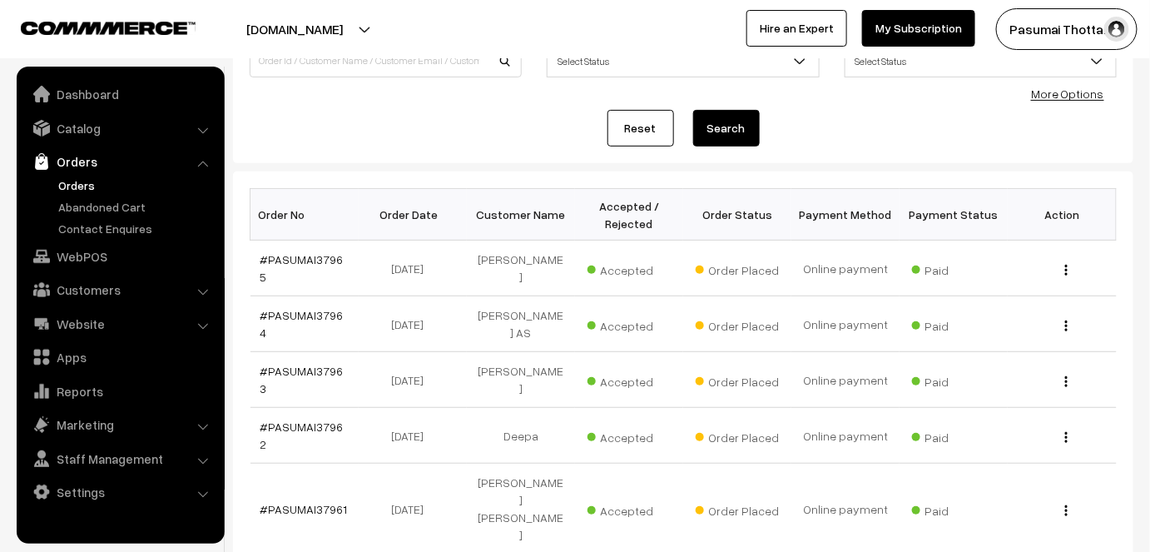
click at [912, 19] on link "My Subscription" at bounding box center [918, 28] width 113 height 37
